Goal: Navigation & Orientation: Find specific page/section

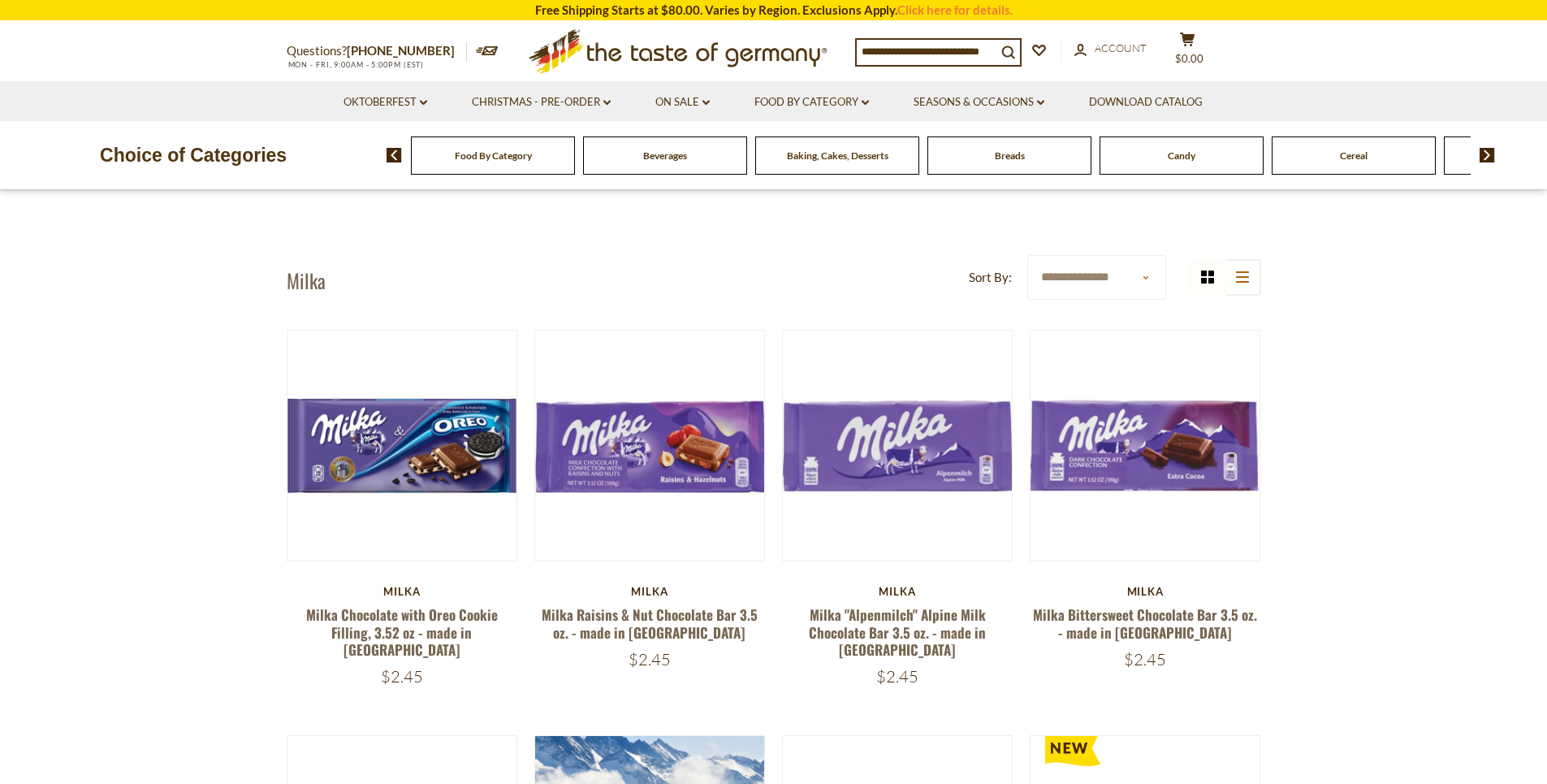
click at [1490, 159] on img at bounding box center [1488, 154] width 15 height 14
click at [1490, 154] on img at bounding box center [1488, 154] width 15 height 14
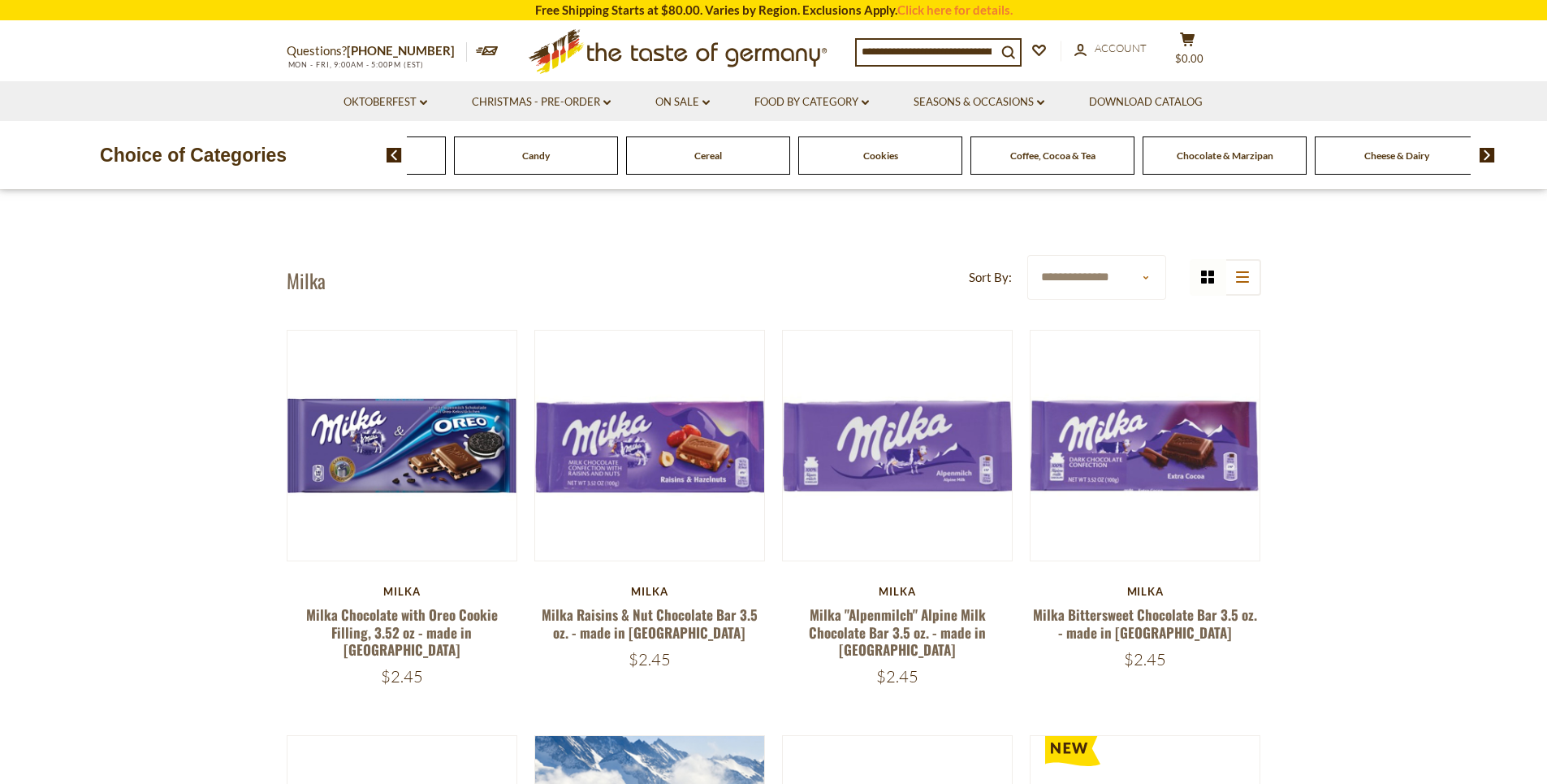
click at [1490, 154] on img at bounding box center [1488, 154] width 15 height 14
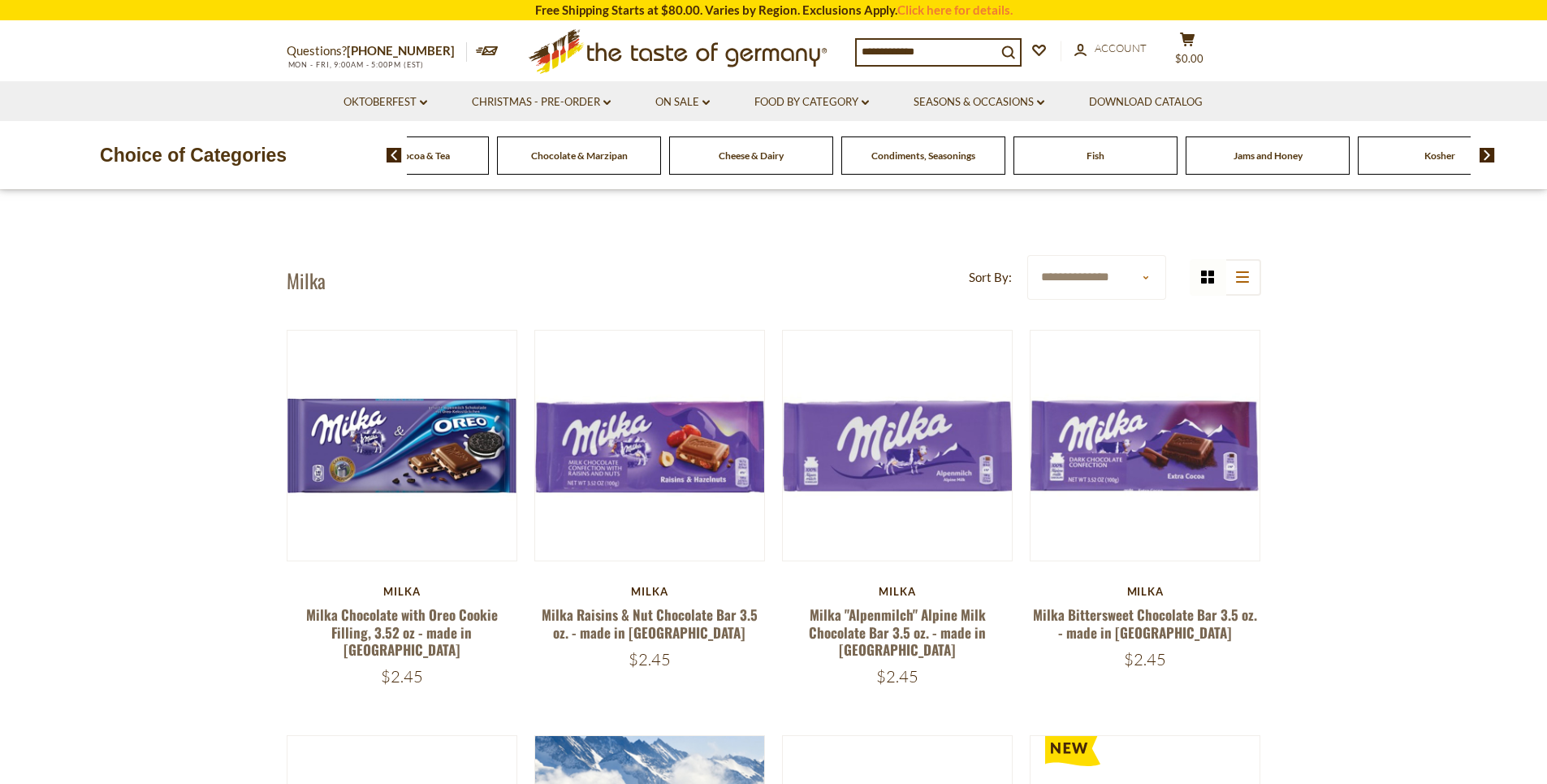
click at [1490, 154] on img at bounding box center [1488, 154] width 15 height 14
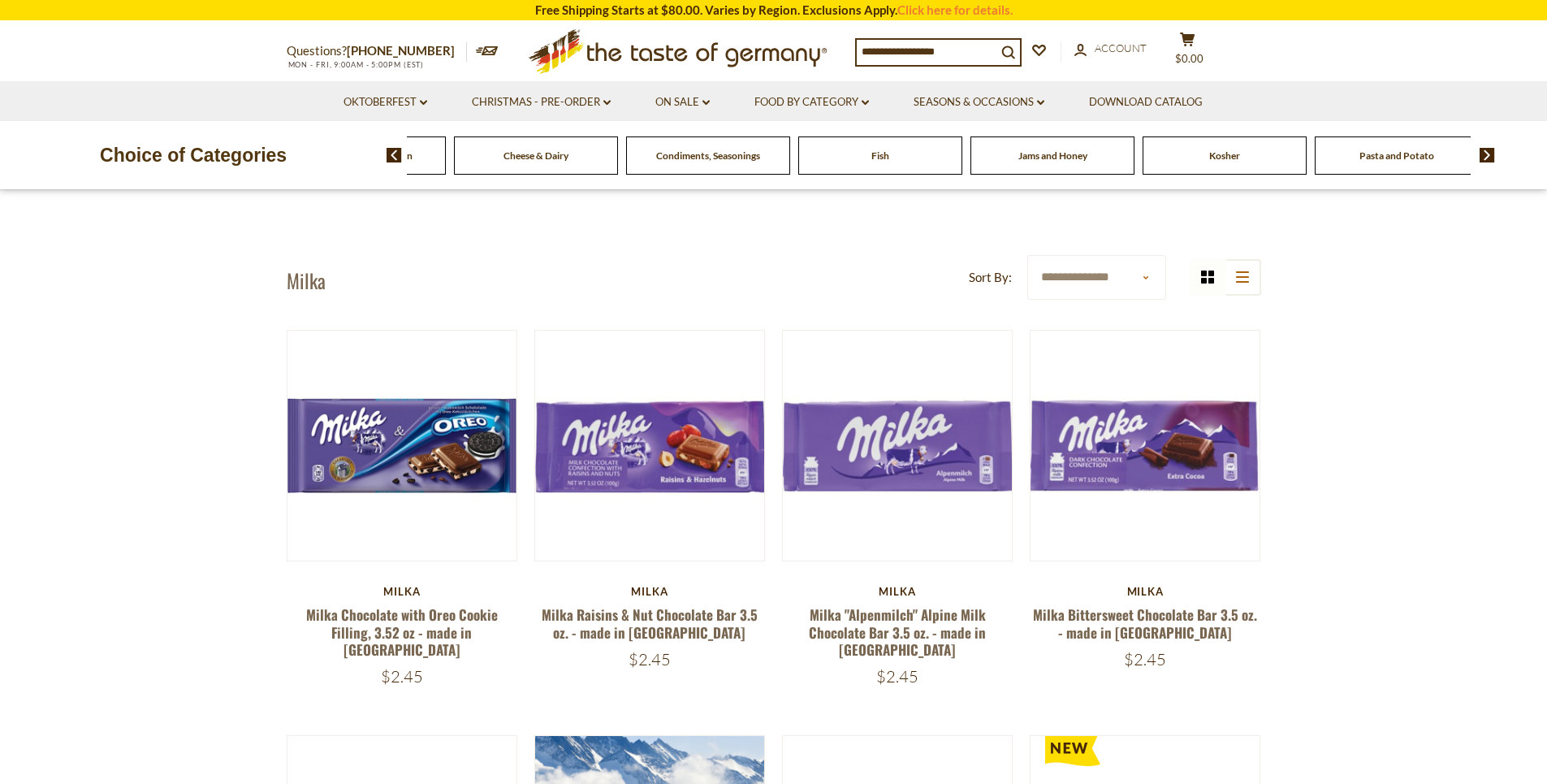
click at [1490, 154] on img at bounding box center [1488, 154] width 15 height 14
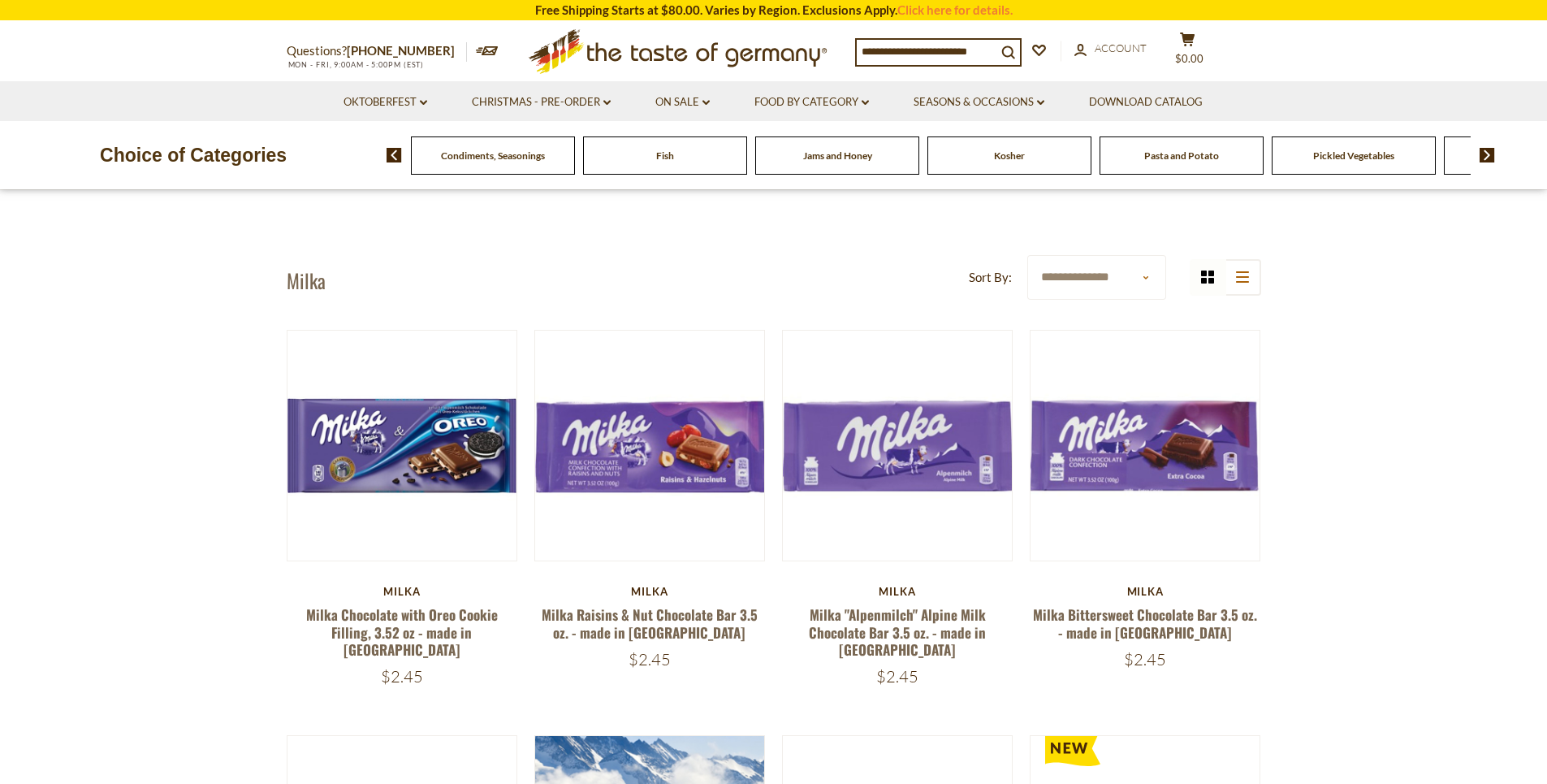
click at [1490, 157] on img at bounding box center [1488, 154] width 15 height 14
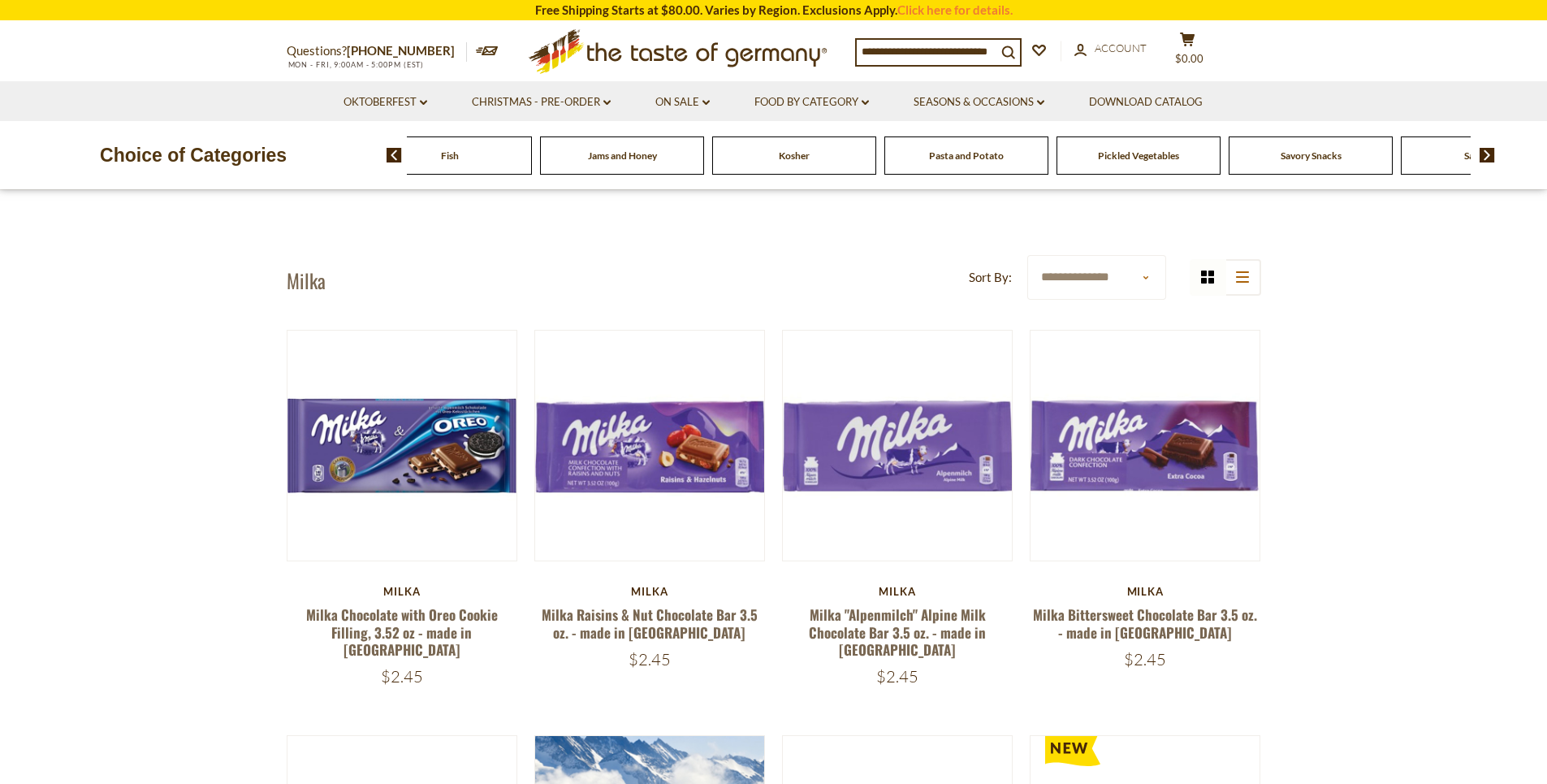
click at [1490, 157] on img at bounding box center [1488, 154] width 15 height 14
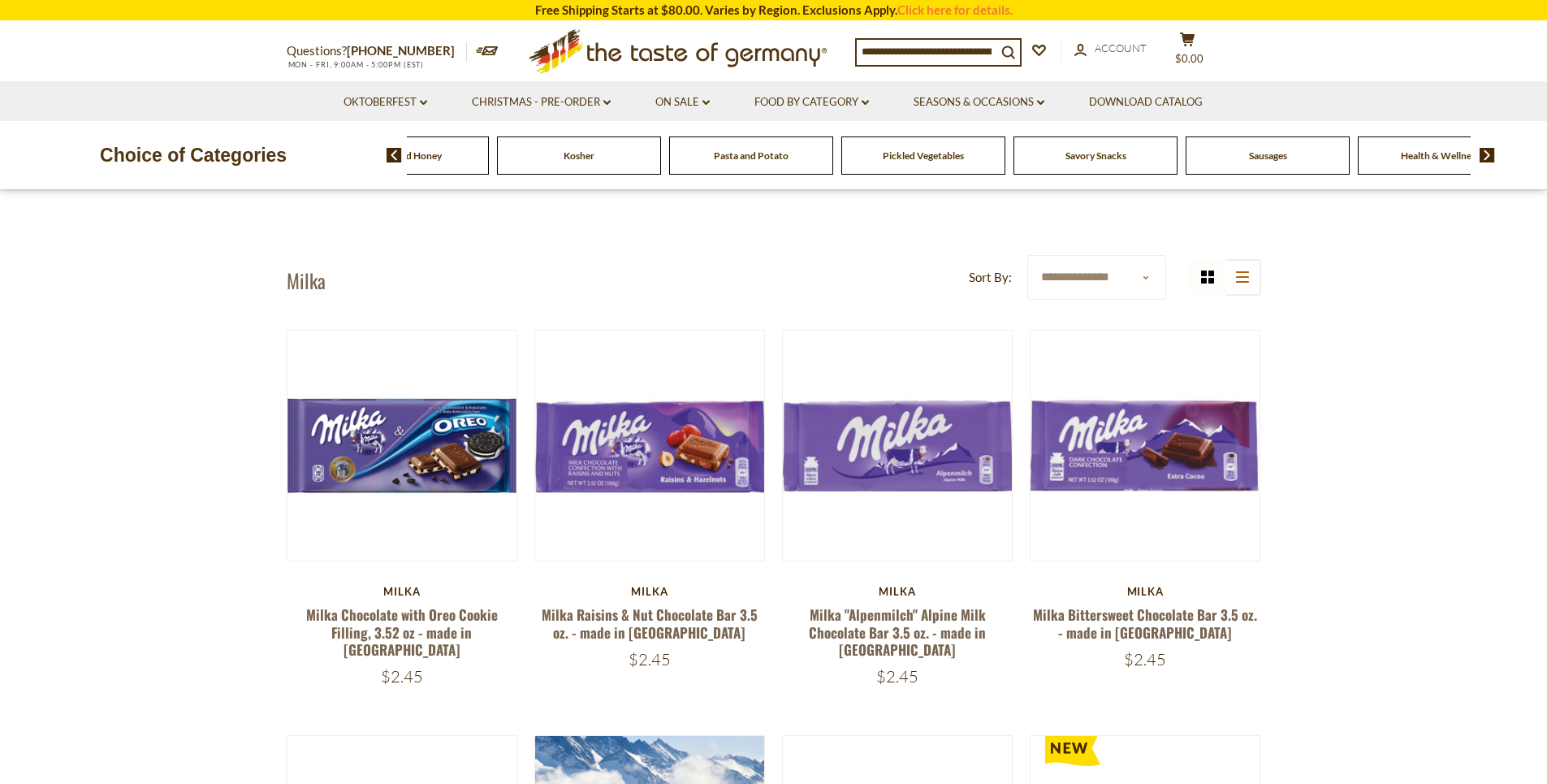
click at [1490, 157] on img at bounding box center [1488, 154] width 15 height 14
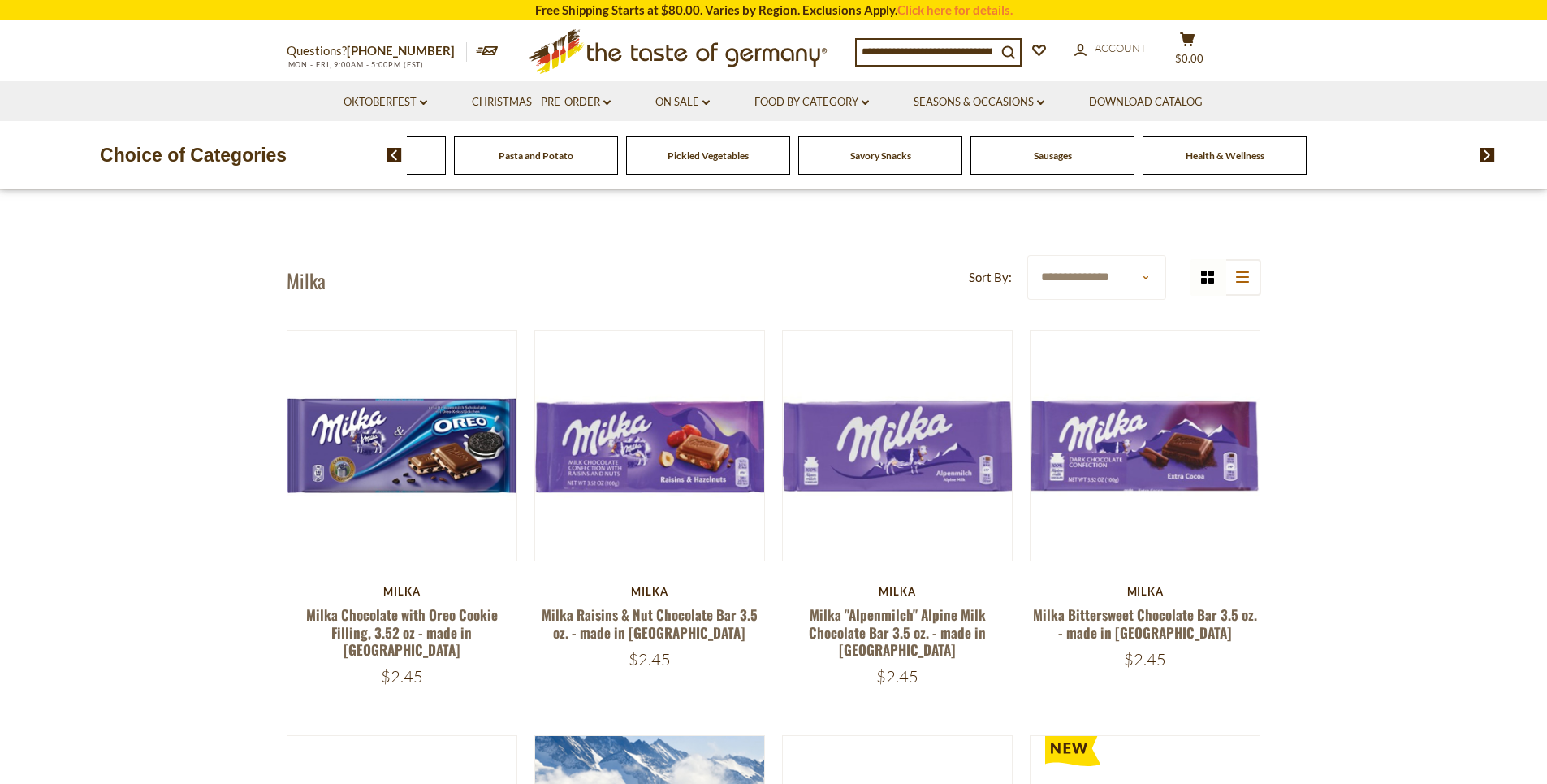
click at [1490, 157] on img at bounding box center [1488, 154] width 15 height 14
click at [393, 160] on img at bounding box center [394, 154] width 15 height 14
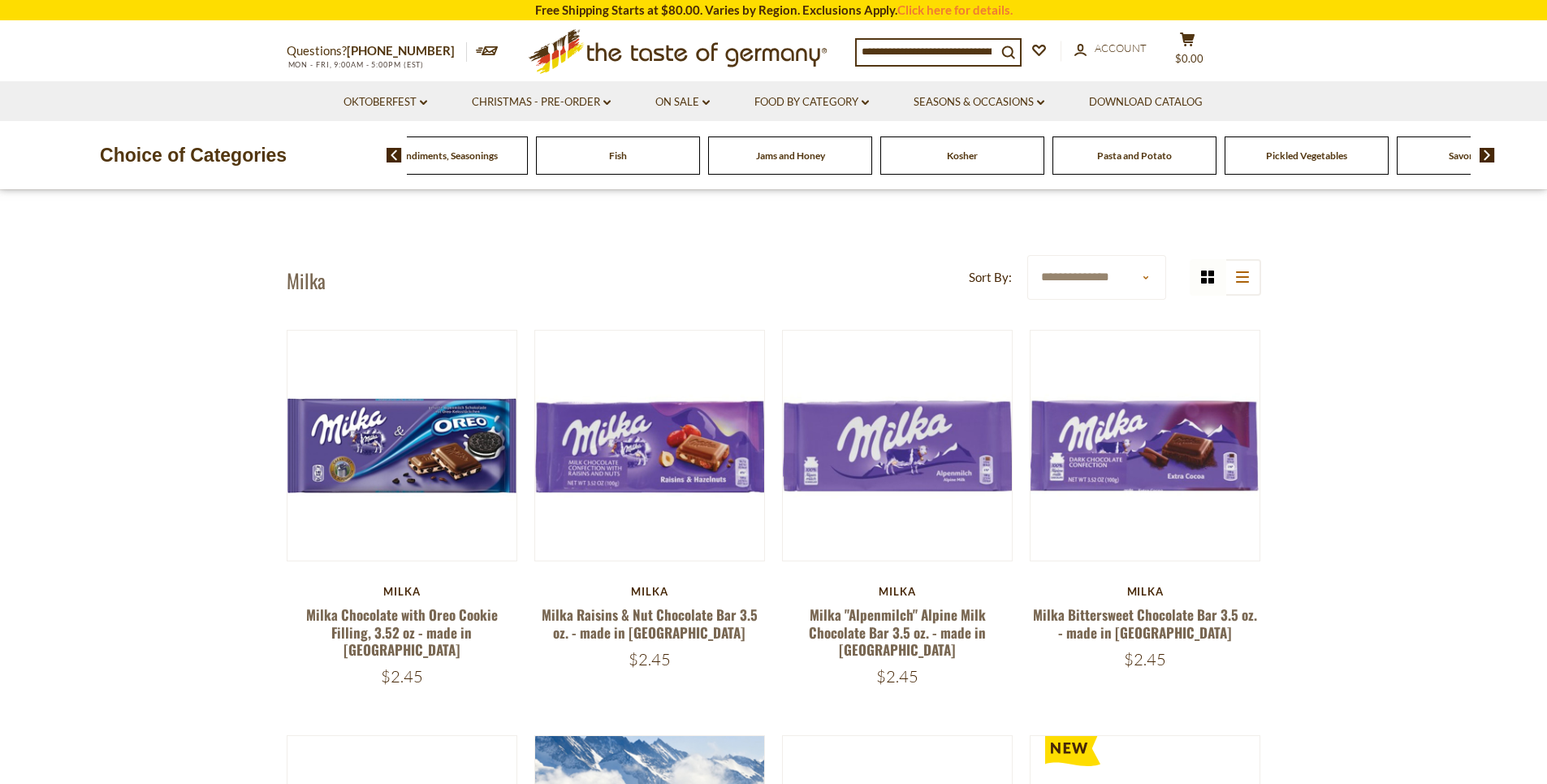
click at [393, 160] on img at bounding box center [394, 154] width 15 height 14
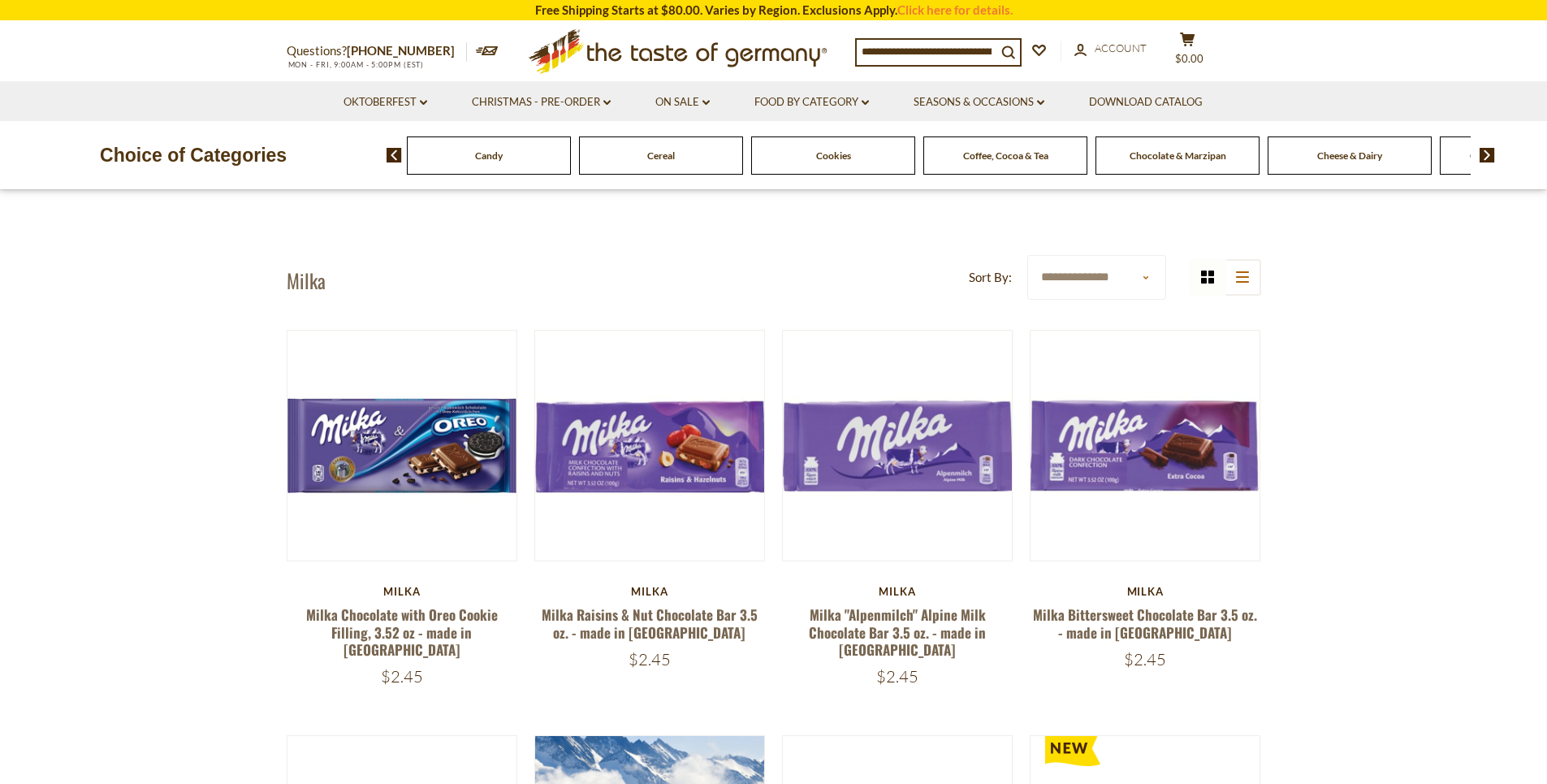
click at [393, 160] on img at bounding box center [394, 154] width 15 height 14
